Goal: Task Accomplishment & Management: Use online tool/utility

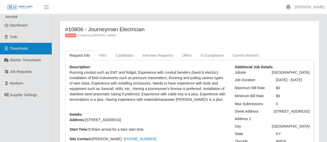
click at [21, 47] on span "Timesheets" at bounding box center [19, 48] width 19 height 4
click at [23, 48] on span "Timesheets" at bounding box center [19, 48] width 19 height 4
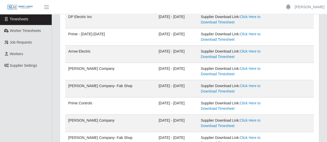
scroll to position [25, 0]
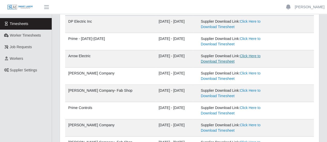
click at [209, 61] on link "Click Here to Download Timesheet" at bounding box center [230, 59] width 60 height 10
